Goal: Task Accomplishment & Management: Use online tool/utility

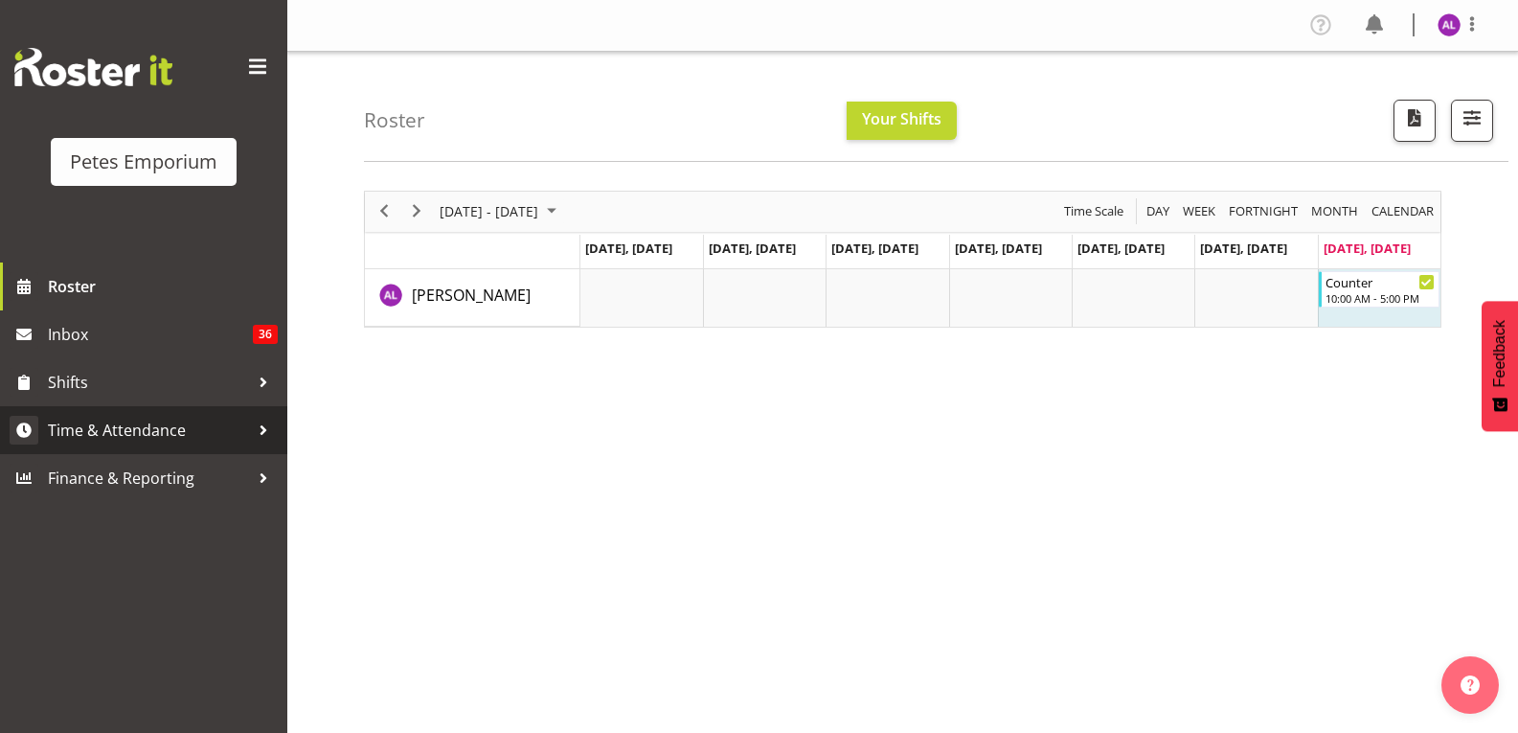
click at [252, 428] on div at bounding box center [263, 430] width 29 height 29
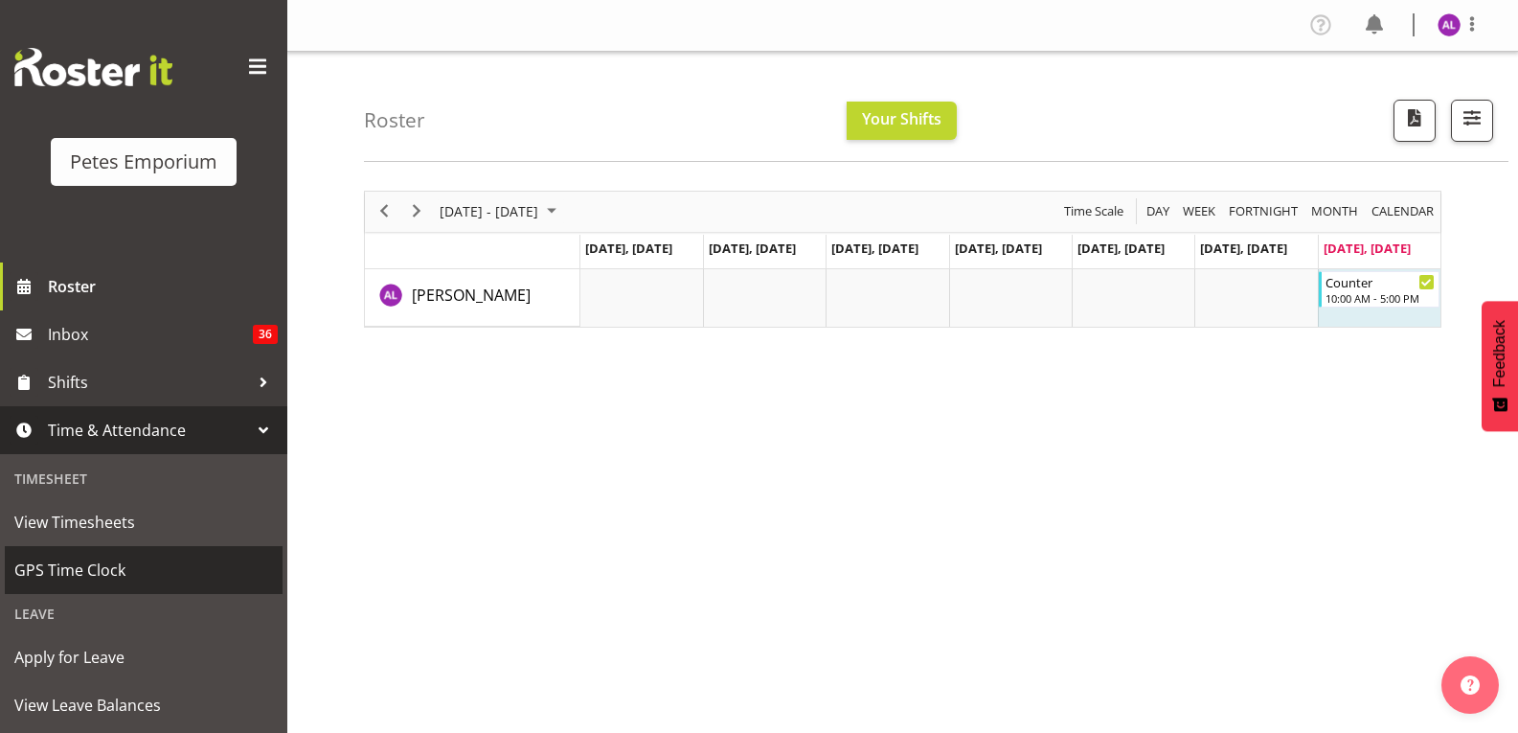
click at [118, 578] on span "GPS Time Clock" at bounding box center [143, 569] width 259 height 29
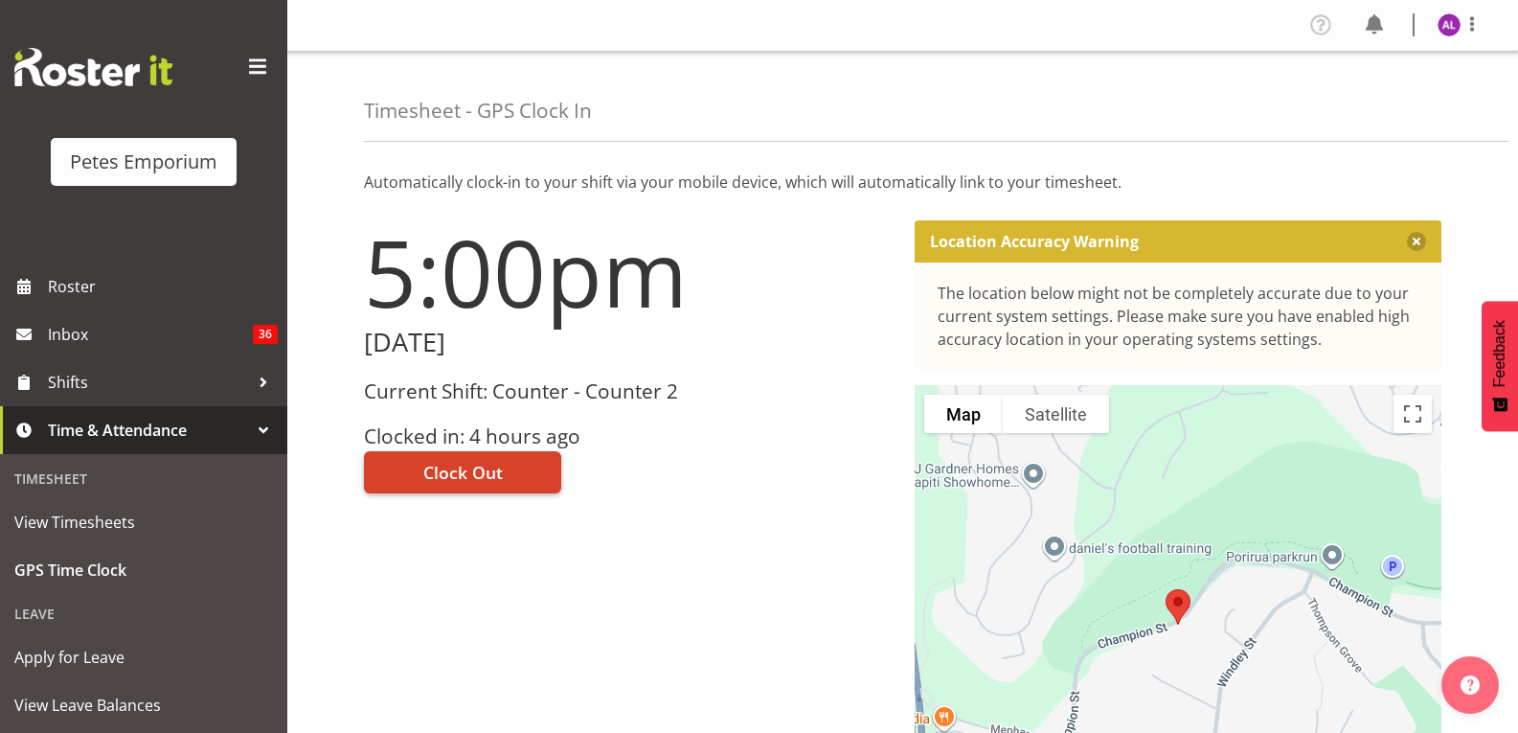
click at [513, 479] on button "Clock Out" at bounding box center [462, 472] width 197 height 42
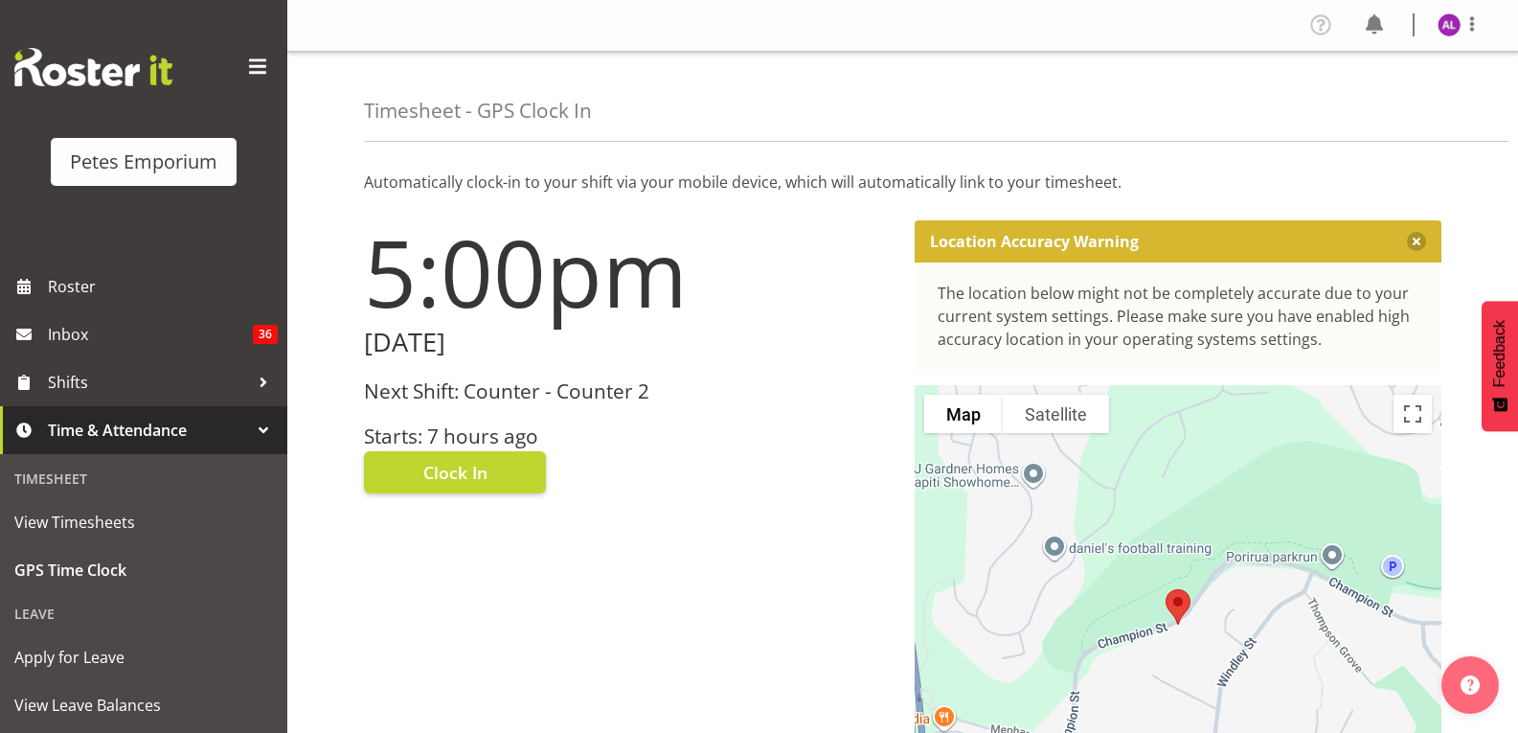
click at [1444, 28] on img at bounding box center [1448, 24] width 23 height 23
click at [1380, 102] on link "Log Out" at bounding box center [1392, 100] width 184 height 34
